Goal: Transaction & Acquisition: Purchase product/service

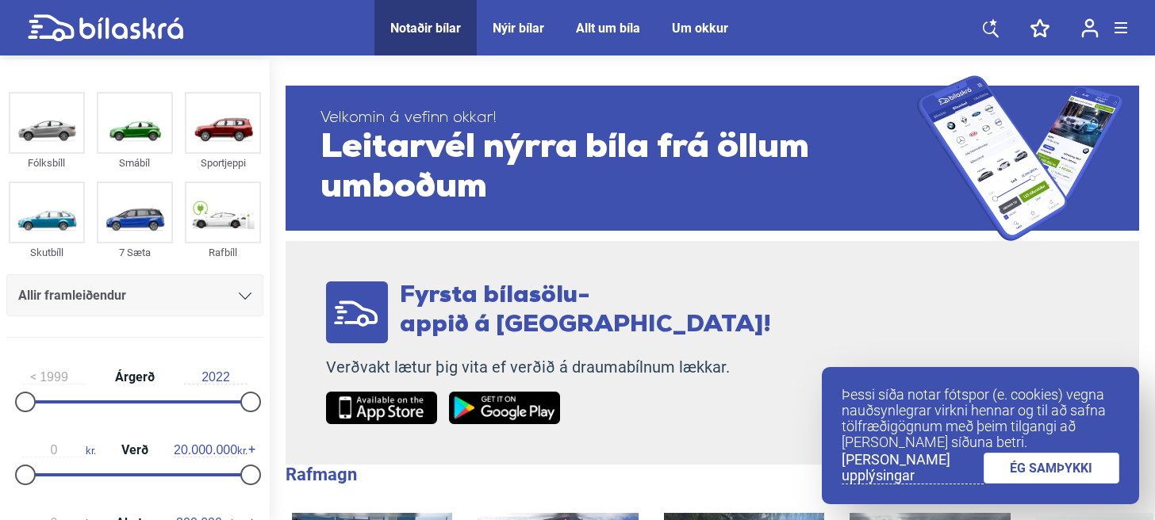
click at [216, 207] on img at bounding box center [222, 212] width 73 height 59
click at [500, 377] on p "Verðvakt lætur þig vita ef verðið á draumabílnum lækkar." at bounding box center [548, 368] width 445 height 20
click at [418, 24] on div "Notaðir bílar" at bounding box center [425, 28] width 71 height 15
checkbox input "false"
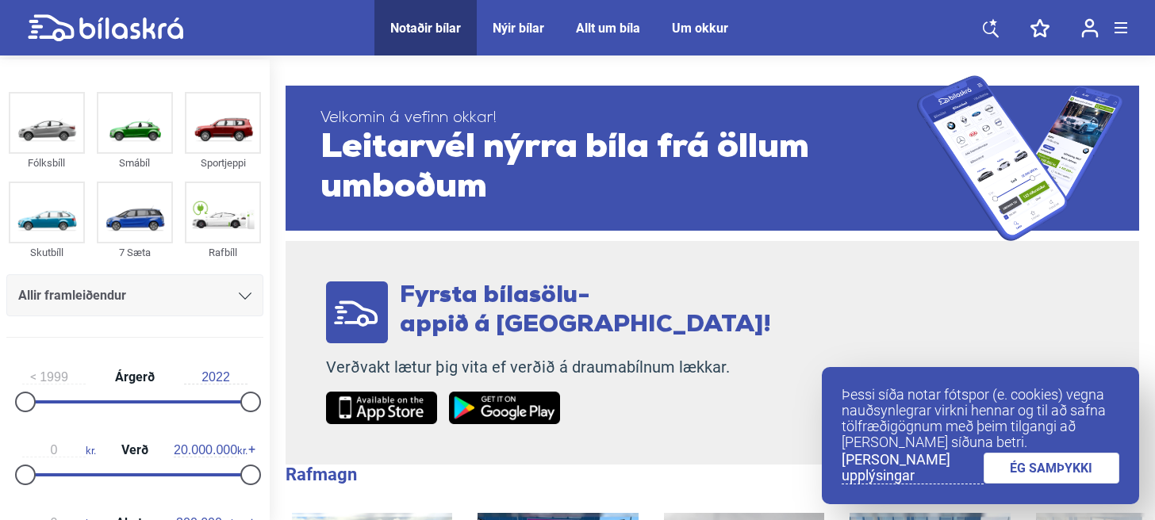
click at [420, 23] on div "Notaðir bílar" at bounding box center [425, 28] width 71 height 15
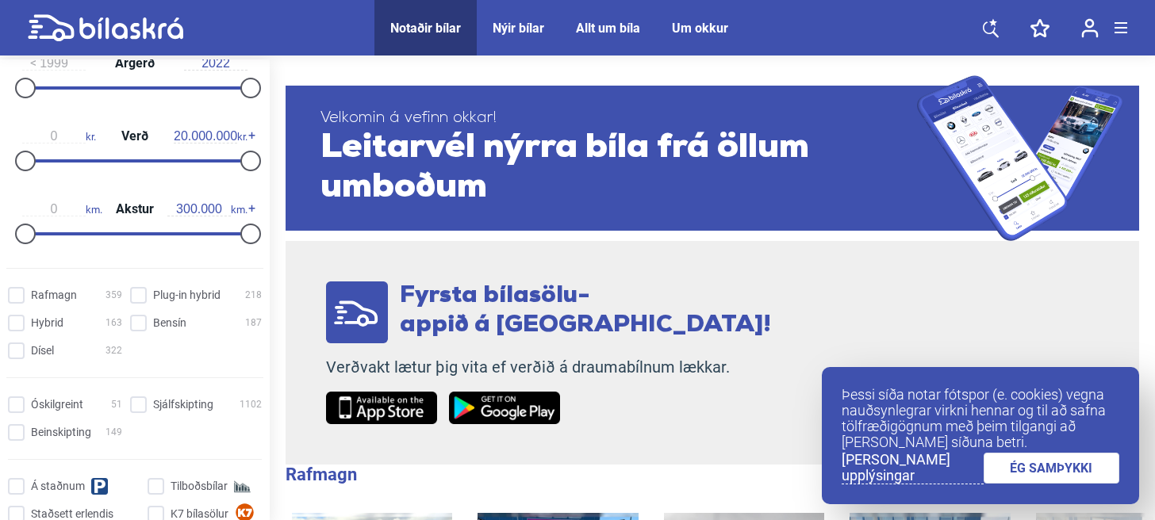
scroll to position [314, 0]
click at [994, 101] on img at bounding box center [1020, 158] width 206 height 166
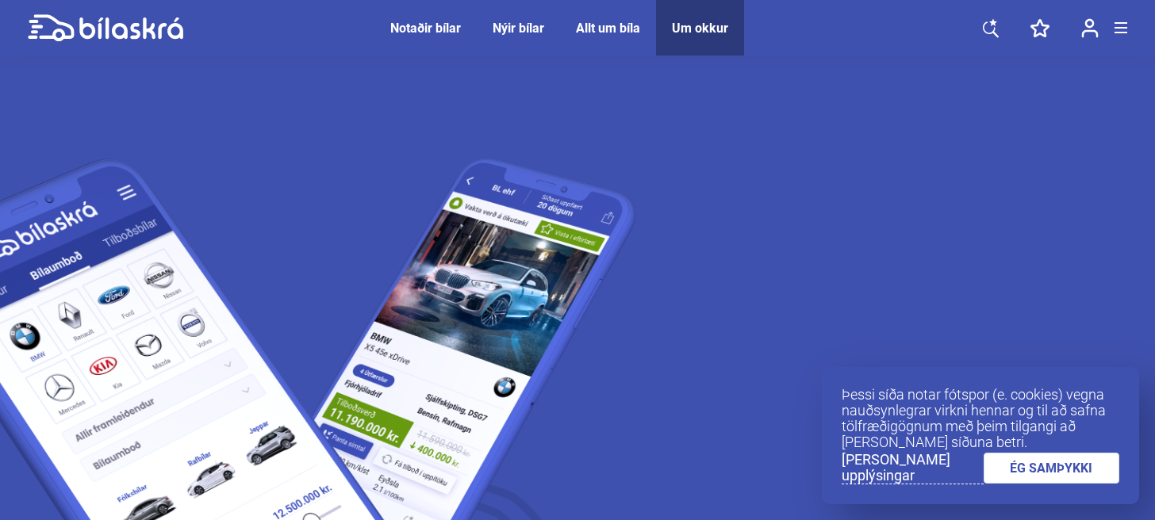
drag, startPoint x: 992, startPoint y: 107, endPoint x: 440, endPoint y: 279, distance: 578.1
click at [440, 279] on img at bounding box center [327, 518] width 983 height 903
click at [175, 283] on img at bounding box center [327, 518] width 983 height 903
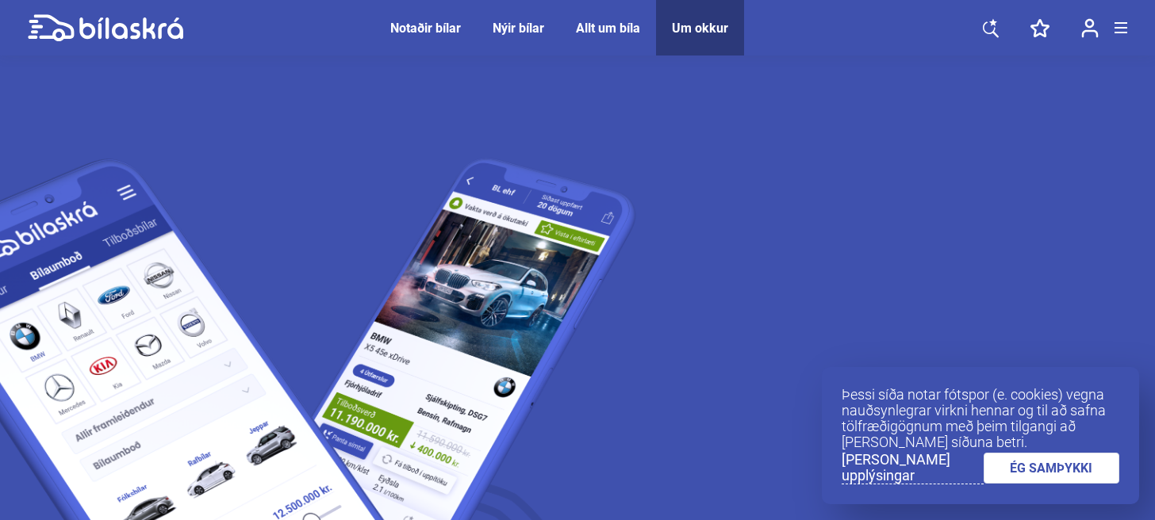
drag, startPoint x: 175, startPoint y: 283, endPoint x: 169, endPoint y: 323, distance: 40.2
click at [169, 323] on img at bounding box center [327, 518] width 983 height 903
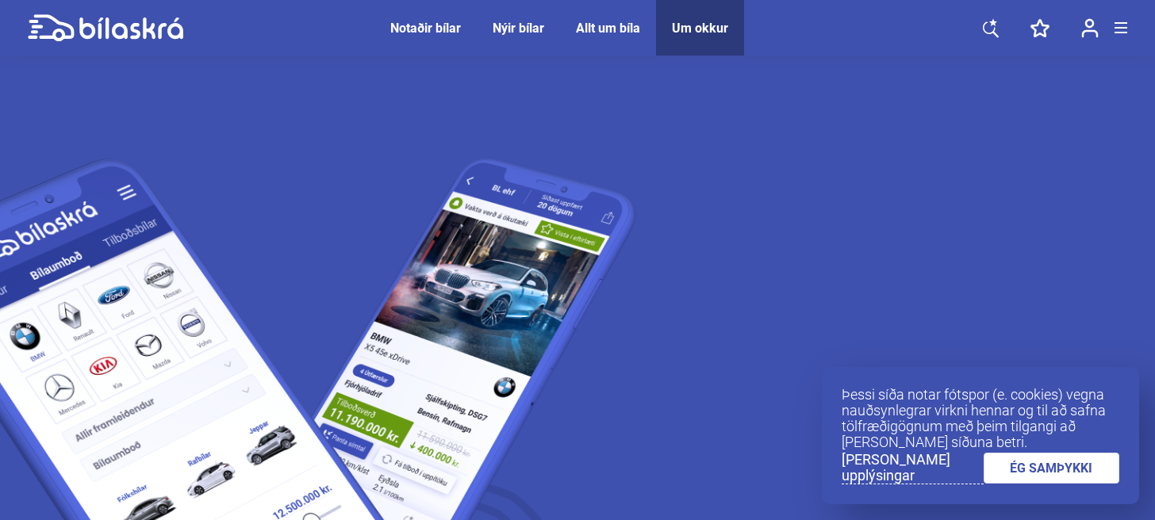
click at [431, 34] on div "Notaðir bílar" at bounding box center [425, 28] width 71 height 15
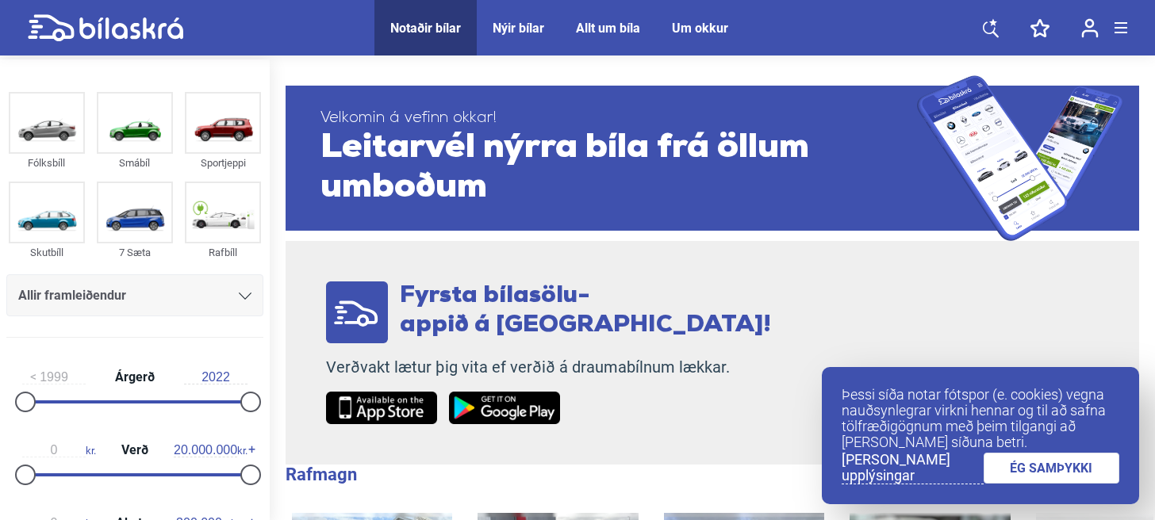
click at [423, 34] on div "Notaðir bílar" at bounding box center [425, 28] width 71 height 15
click at [425, 14] on span "Notaðir bílar" at bounding box center [425, 28] width 102 height 56
click at [529, 251] on div "Fyrsta bílasölu- appið á [GEOGRAPHIC_DATA]! Verðvakt lætur þig vita ef verðið á…" at bounding box center [548, 353] width 526 height 224
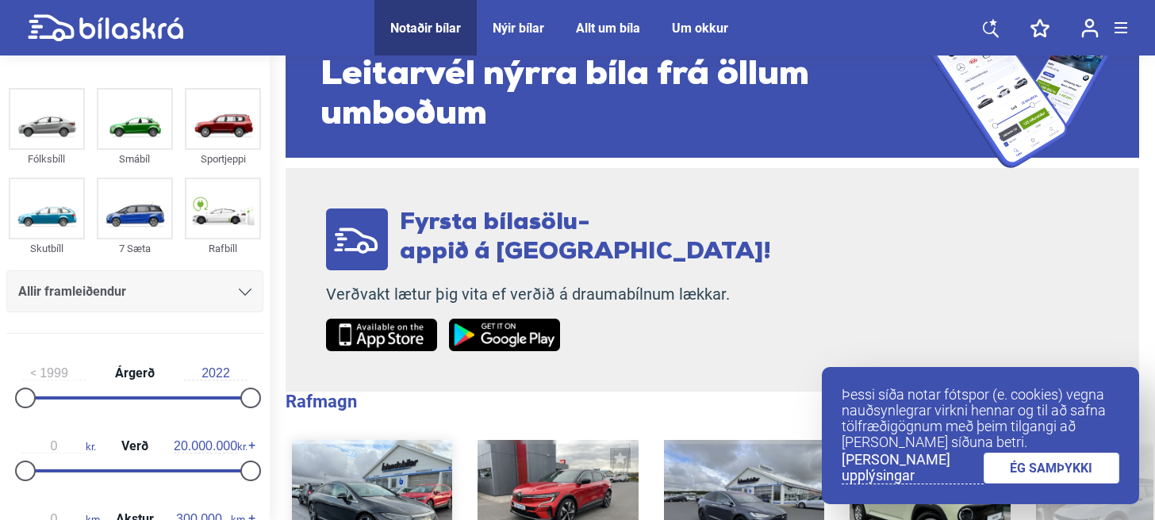
click at [412, 485] on div at bounding box center [372, 504] width 160 height 128
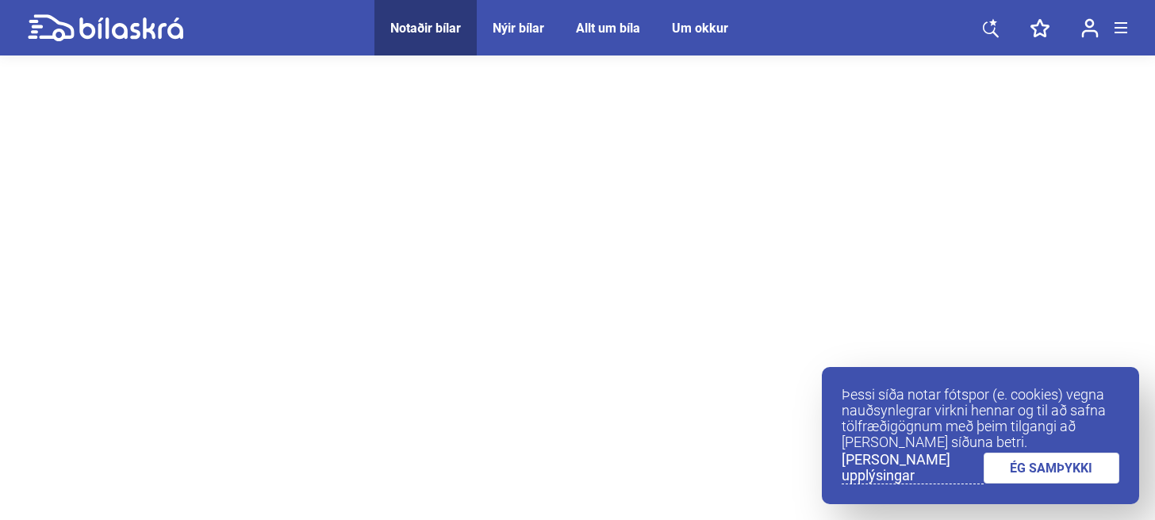
click at [412, 485] on div at bounding box center [577, 455] width 1155 height 793
click at [412, 485] on div at bounding box center [577, 424] width 1155 height 793
click at [412, 485] on div at bounding box center [577, 361] width 1155 height 793
